Goal: Check status: Check status

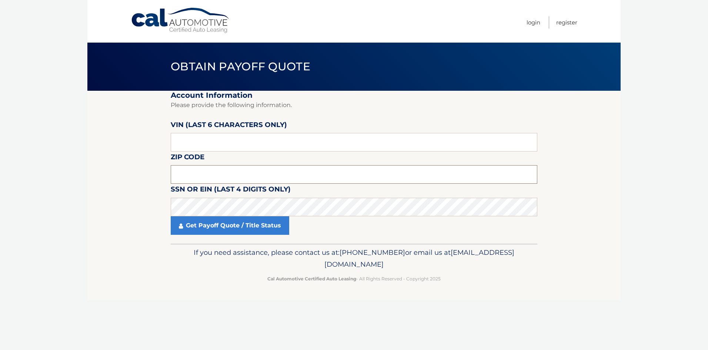
click at [215, 177] on input "text" at bounding box center [354, 174] width 367 height 19
type input "11729"
click at [201, 143] on input "text" at bounding box center [354, 142] width 367 height 19
type input "578557"
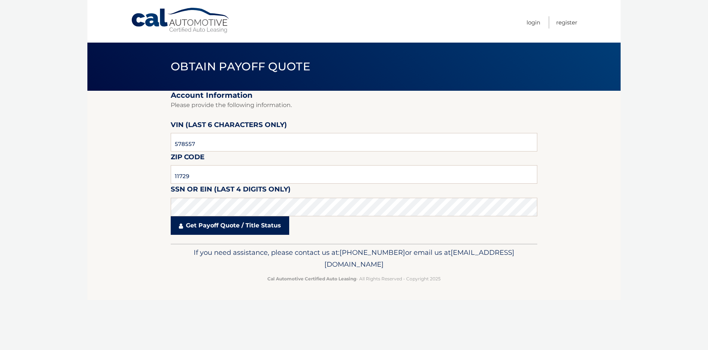
click at [225, 226] on link "Get Payoff Quote / Title Status" at bounding box center [230, 225] width 118 height 19
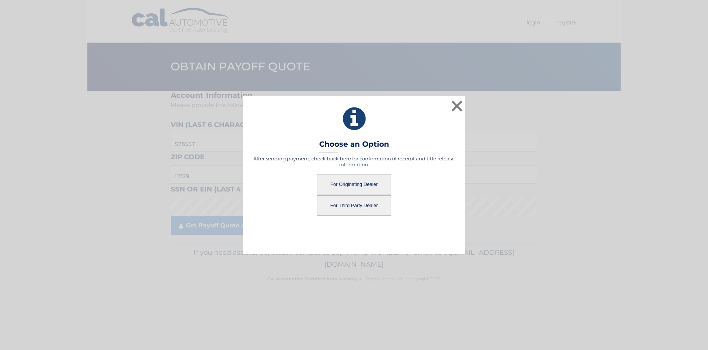
click at [361, 184] on button "For Originating Dealer" at bounding box center [354, 184] width 74 height 20
click at [358, 181] on button "For Originating Dealer" at bounding box center [354, 184] width 74 height 20
